Goal: Navigation & Orientation: Find specific page/section

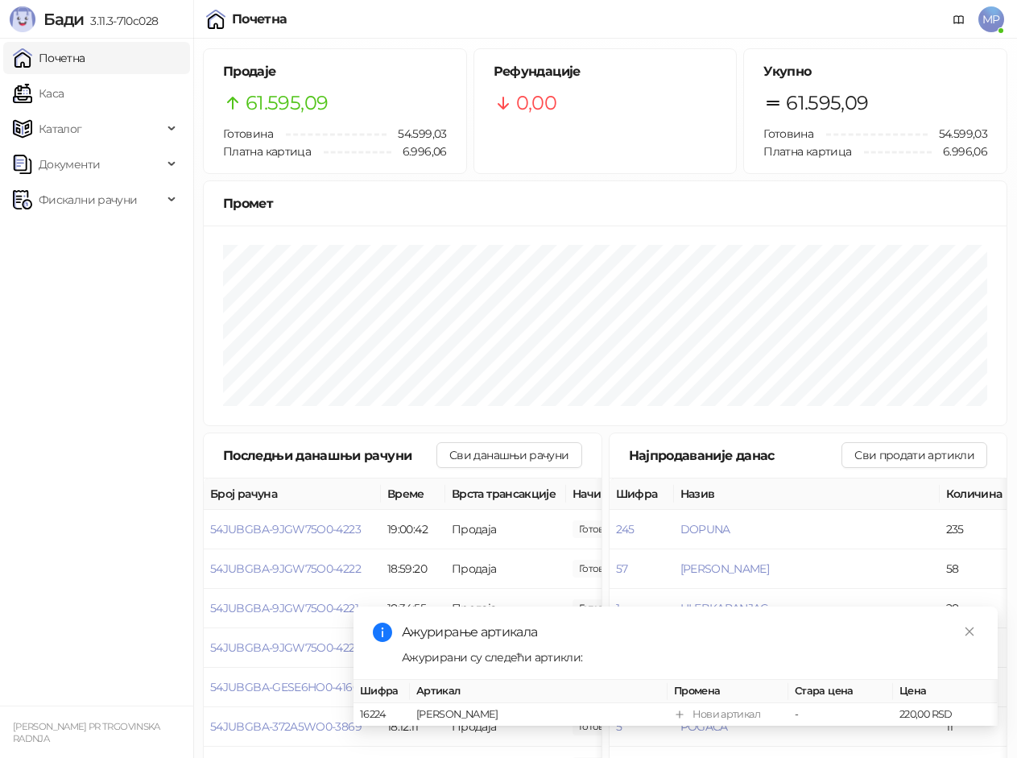
click at [64, 89] on link "Каса" at bounding box center [38, 93] width 51 height 32
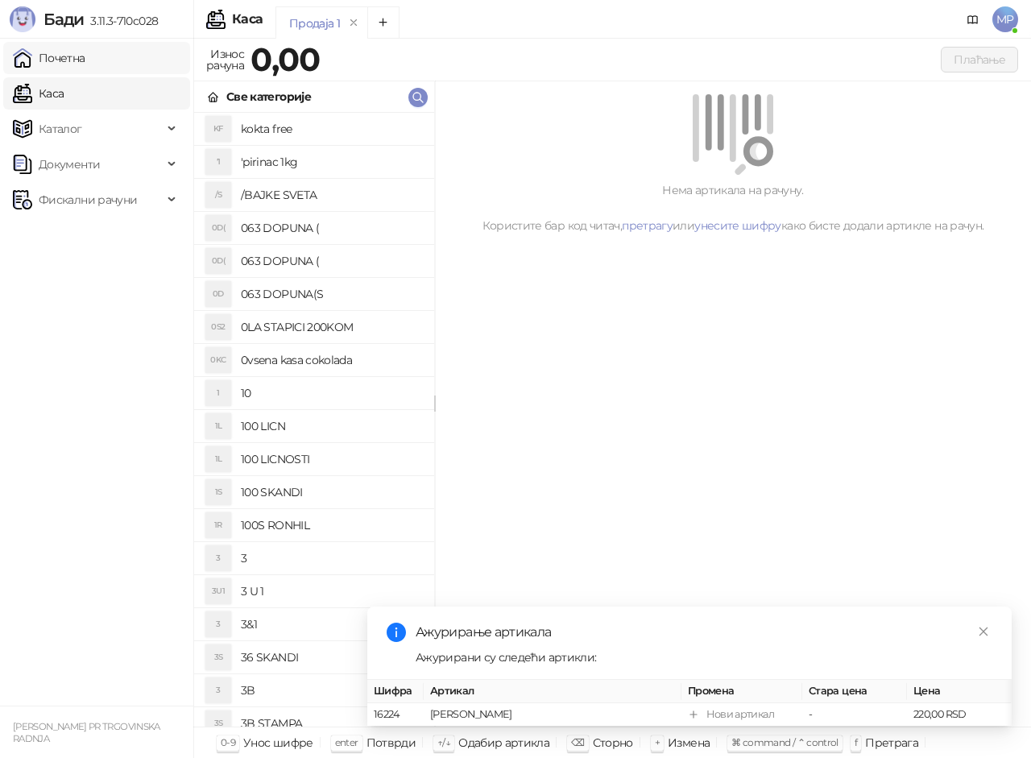
click at [85, 68] on link "Почетна" at bounding box center [49, 58] width 72 height 32
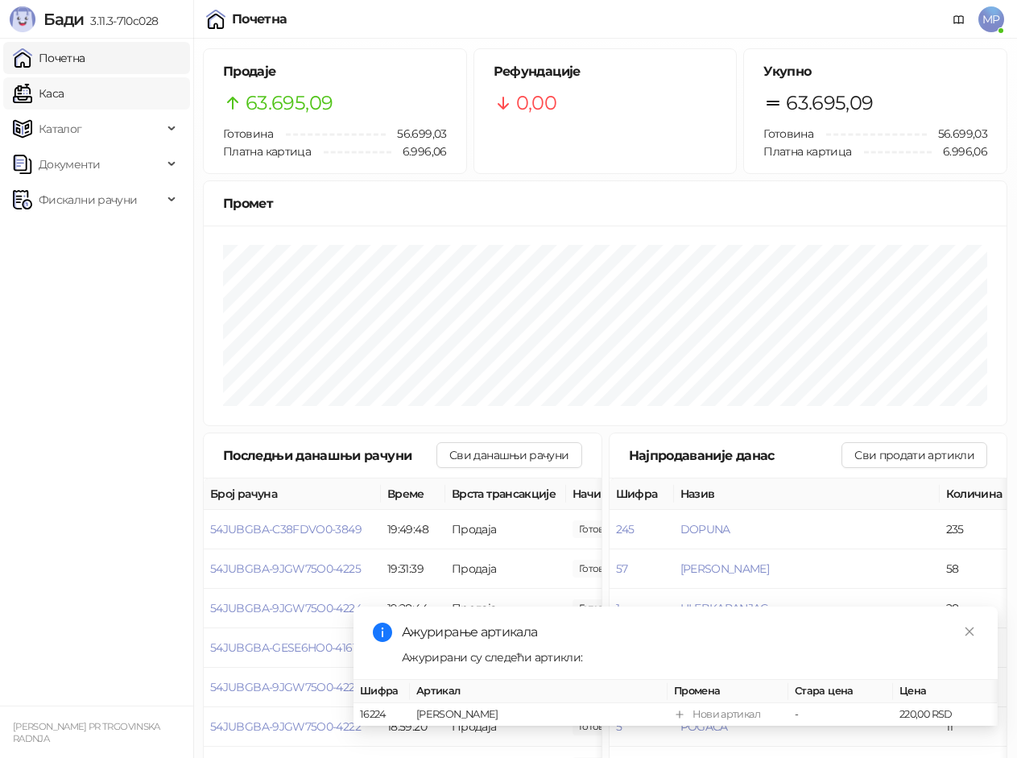
click at [31, 89] on link "Каса" at bounding box center [38, 93] width 51 height 32
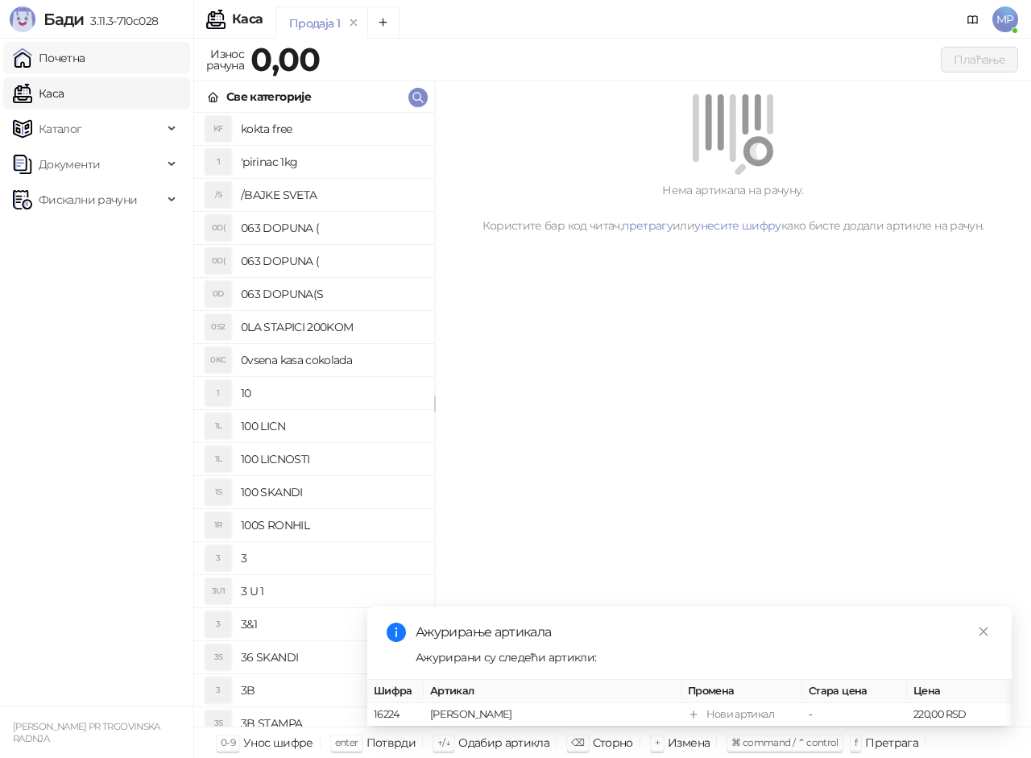
click at [63, 43] on link "Почетна" at bounding box center [49, 58] width 72 height 32
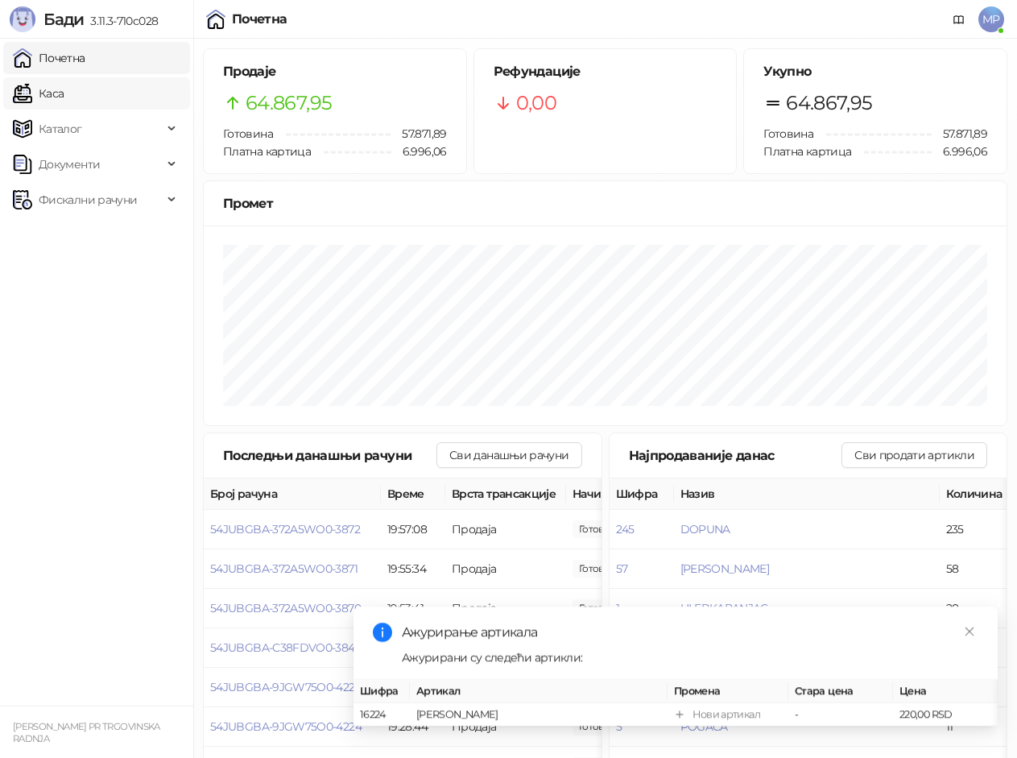
click at [42, 96] on link "Каса" at bounding box center [38, 93] width 51 height 32
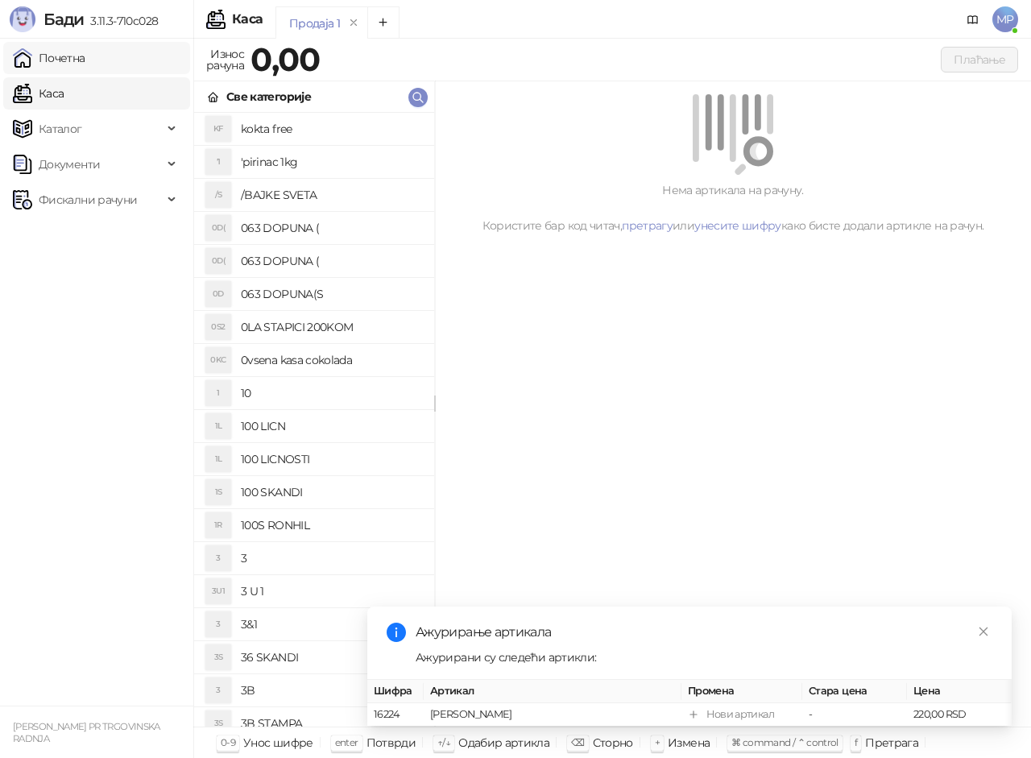
click at [85, 55] on link "Почетна" at bounding box center [49, 58] width 72 height 32
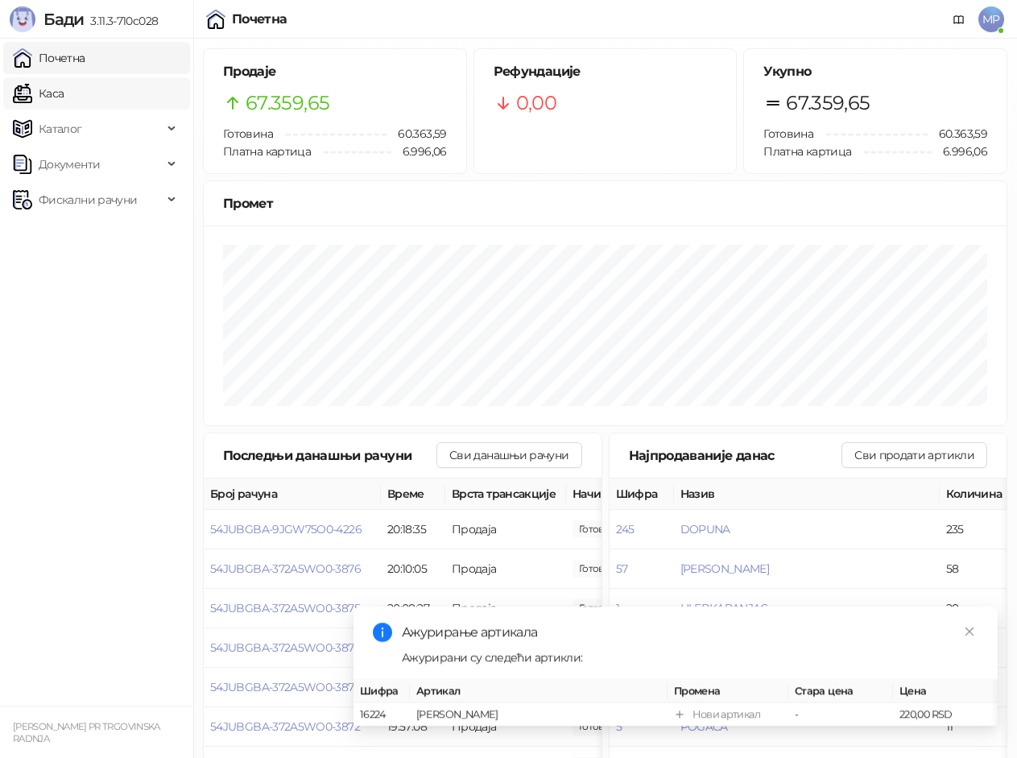
click at [64, 94] on link "Каса" at bounding box center [38, 93] width 51 height 32
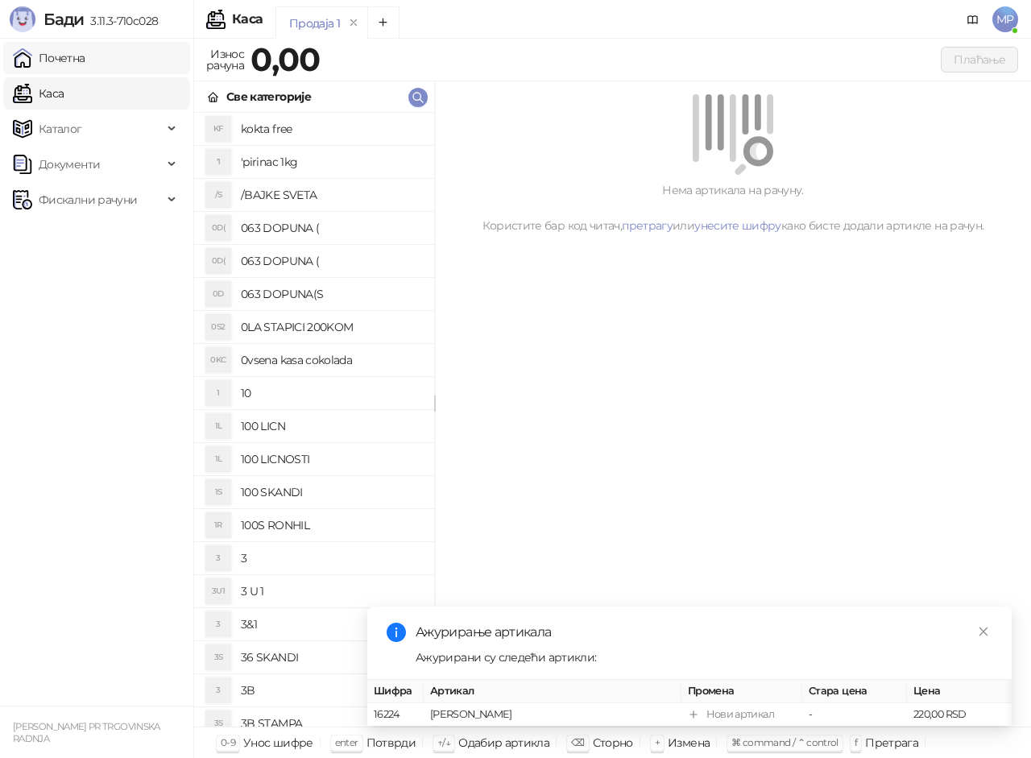
click at [85, 66] on link "Почетна" at bounding box center [49, 58] width 72 height 32
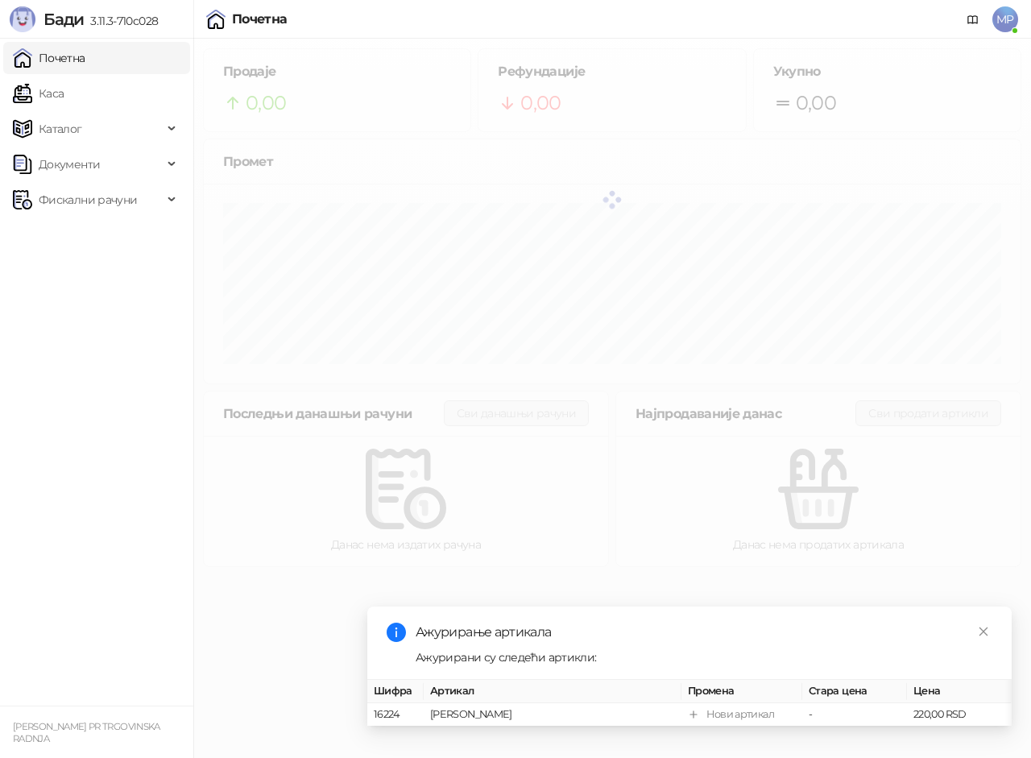
click at [428, 576] on html "[PERSON_NAME] 3.11.3-710c028 Почетна Каса Каталог Документи Фискални рачуни [PE…" at bounding box center [515, 288] width 1031 height 576
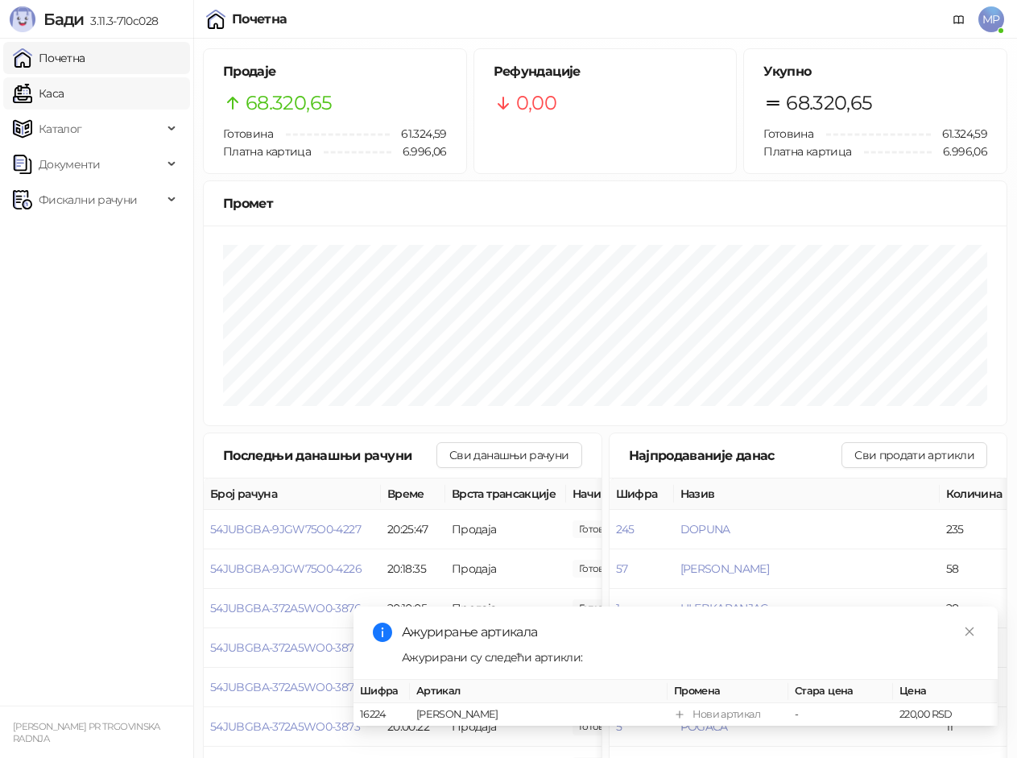
click at [64, 93] on link "Каса" at bounding box center [38, 93] width 51 height 32
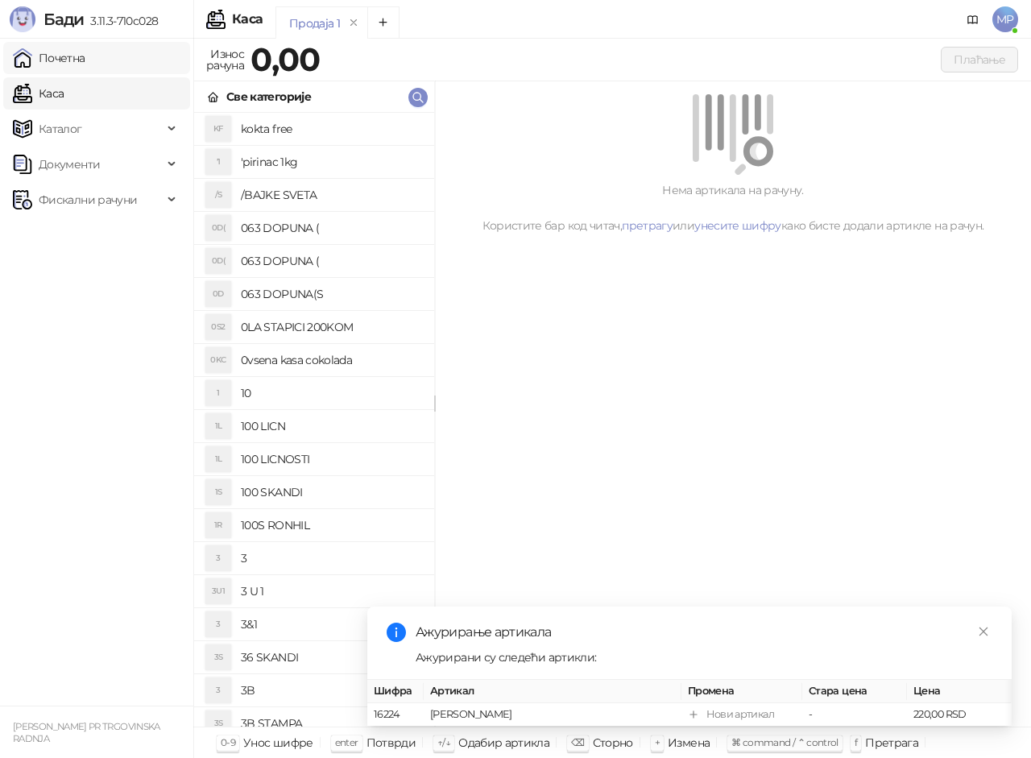
click at [85, 55] on link "Почетна" at bounding box center [49, 58] width 72 height 32
